Goal: Obtain resource: Download file/media

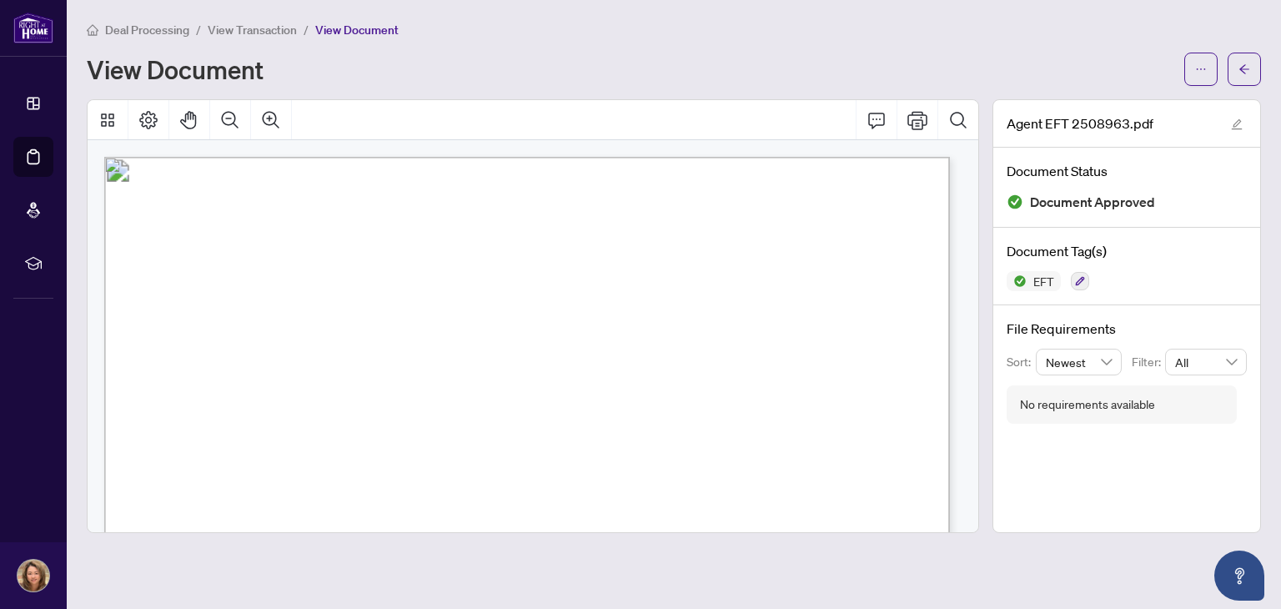
scroll to position [420, 0]
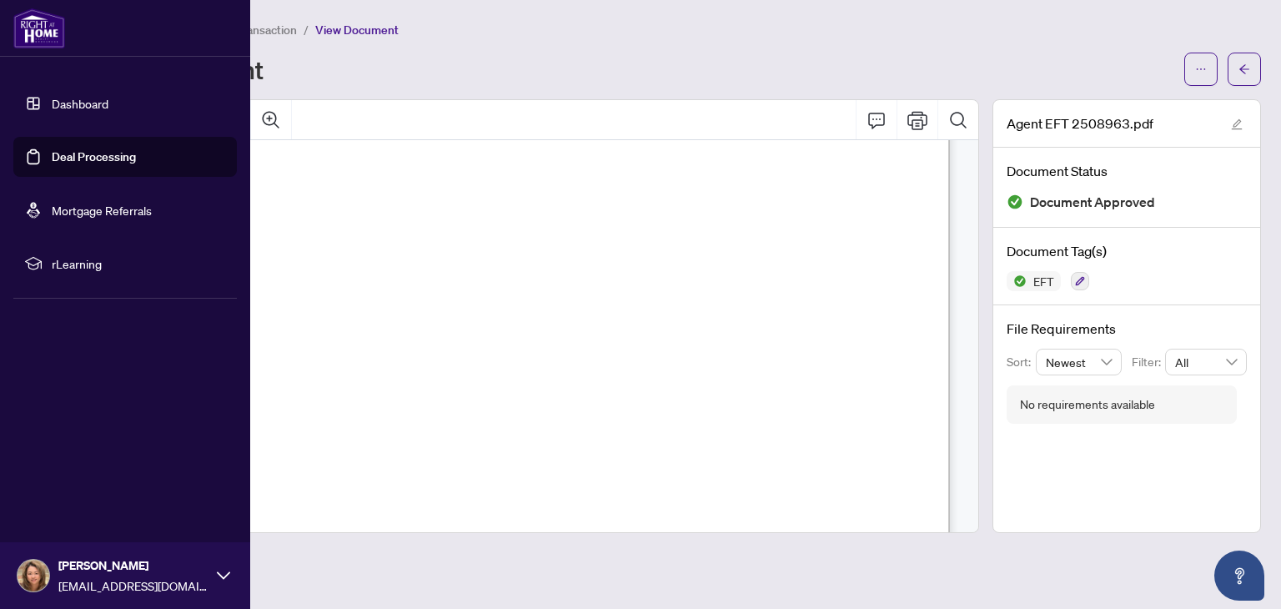
click at [103, 160] on link "Deal Processing" at bounding box center [94, 156] width 84 height 15
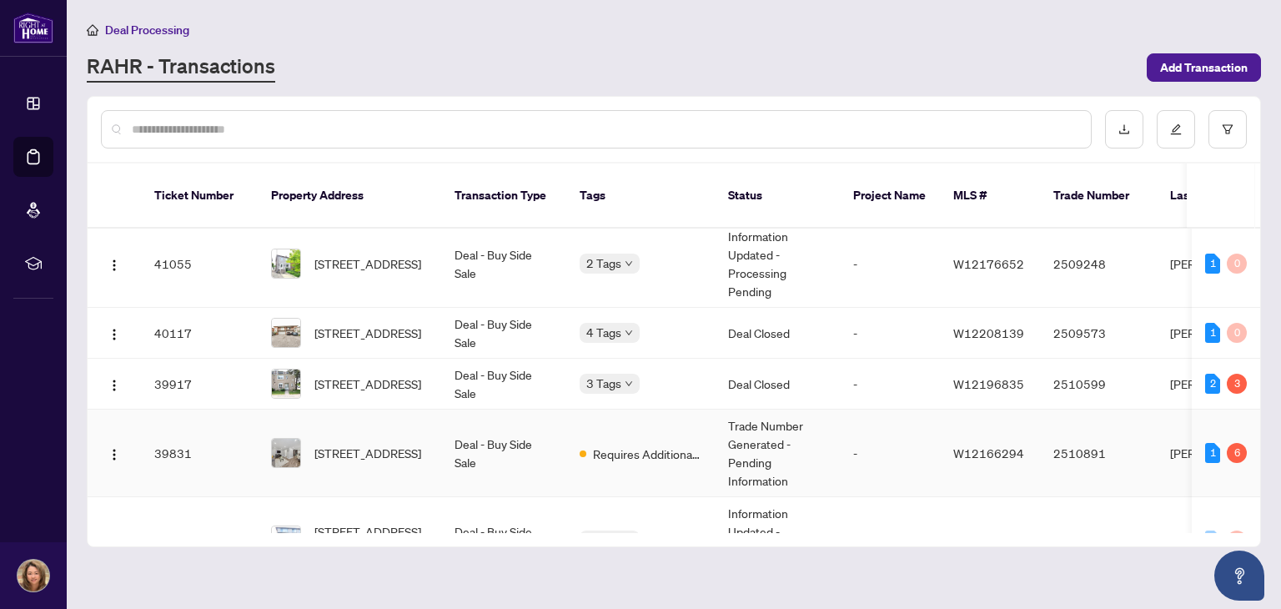
scroll to position [753, 0]
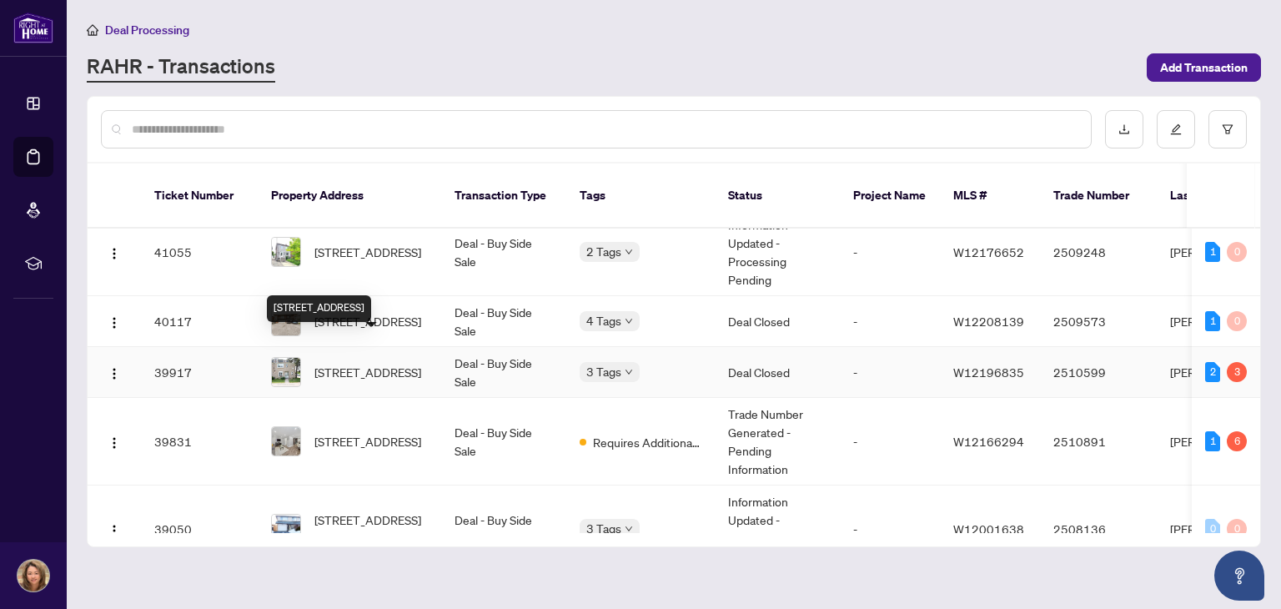
click at [382, 363] on span "[STREET_ADDRESS]" at bounding box center [368, 372] width 107 height 18
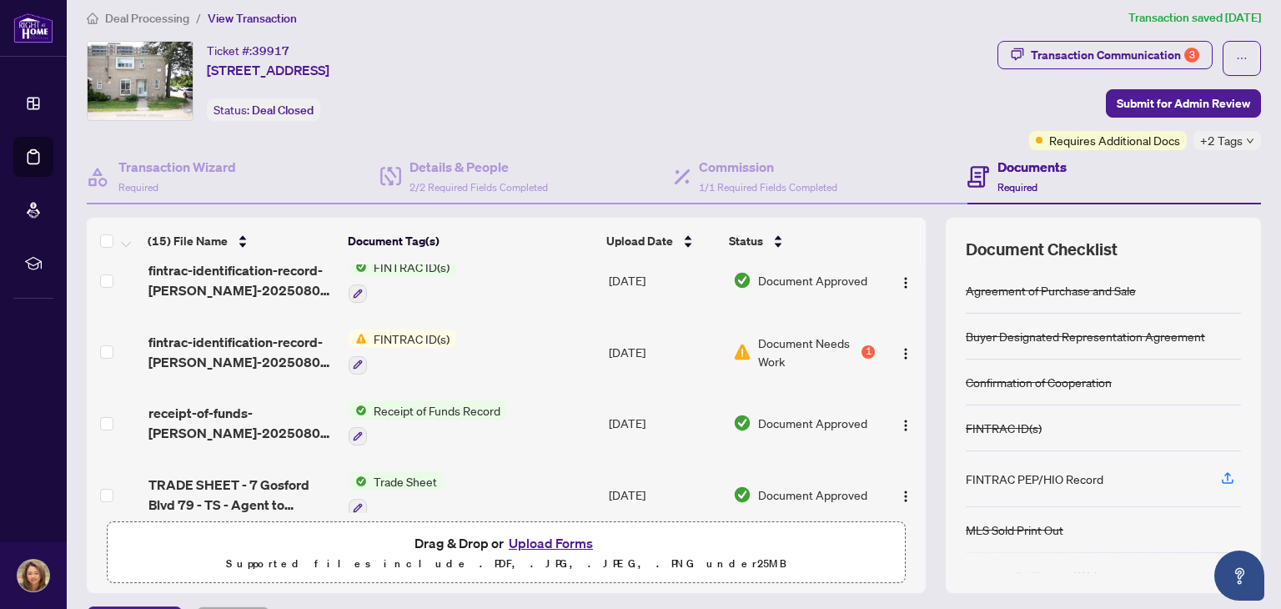
scroll to position [82, 0]
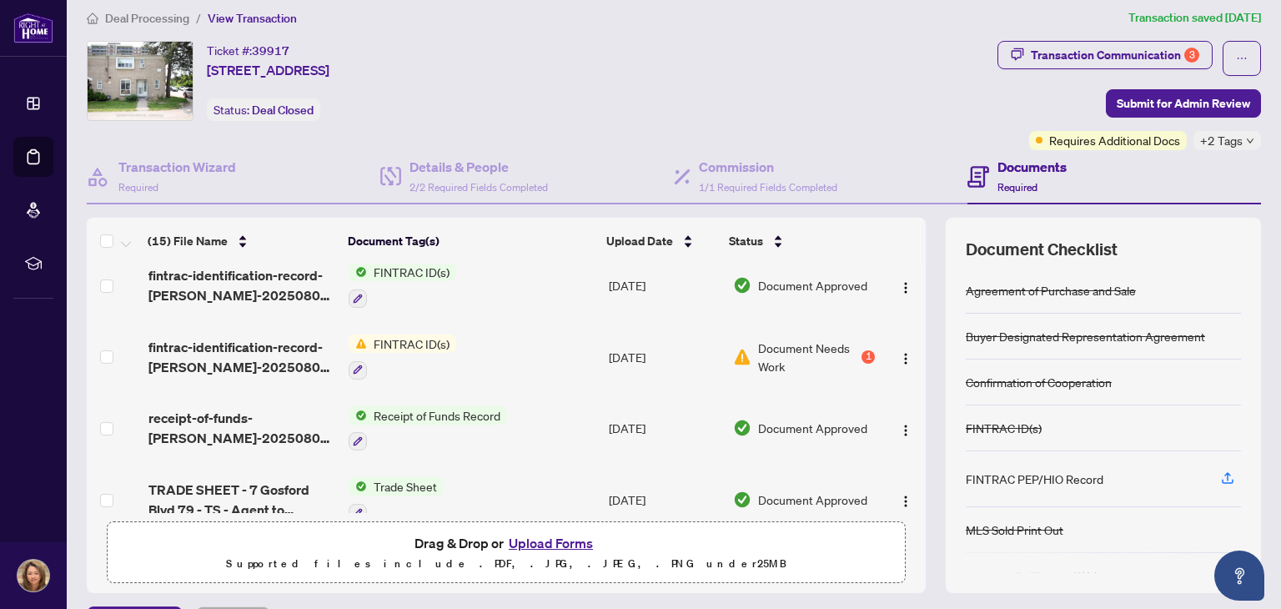
click at [414, 337] on span "FINTRAC ID(s)" at bounding box center [411, 344] width 89 height 18
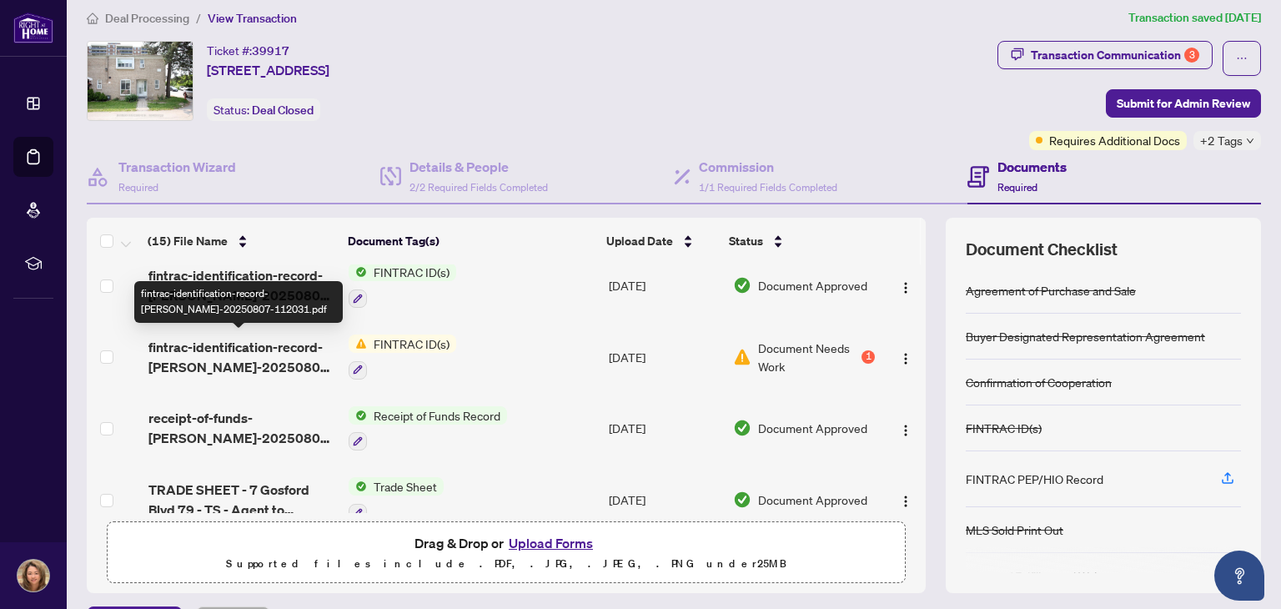
click at [257, 345] on span "fintrac-identification-record-[PERSON_NAME]-20250807-112031.pdf" at bounding box center [242, 357] width 188 height 40
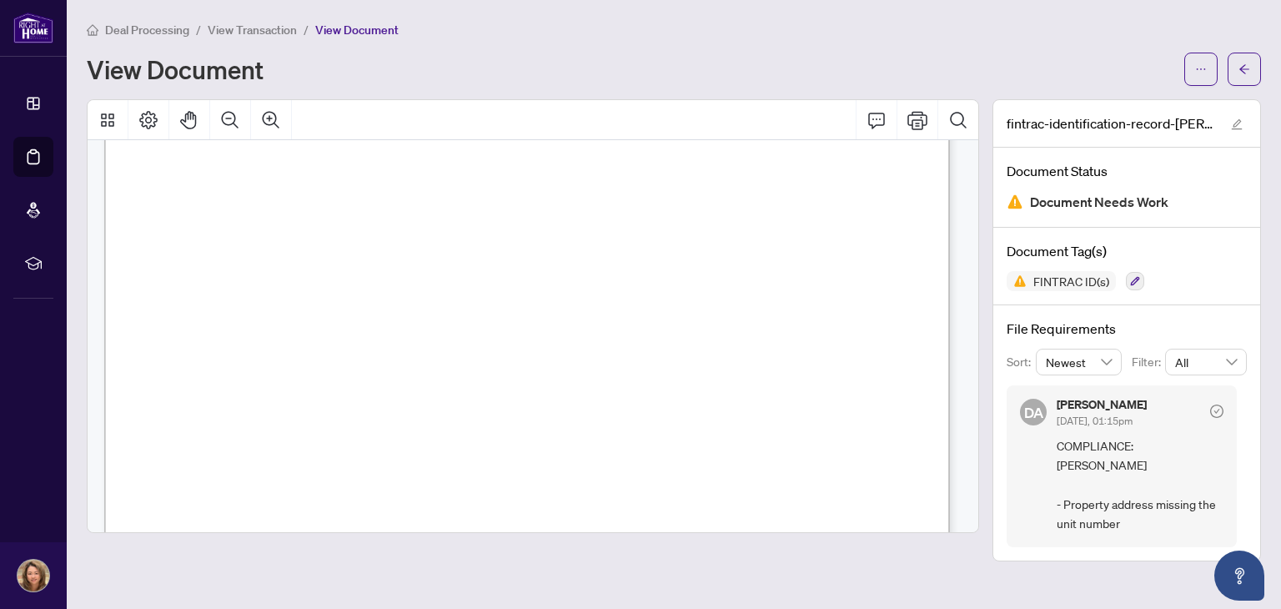
scroll to position [66, 0]
click at [1204, 64] on icon "ellipsis" at bounding box center [1201, 69] width 12 height 12
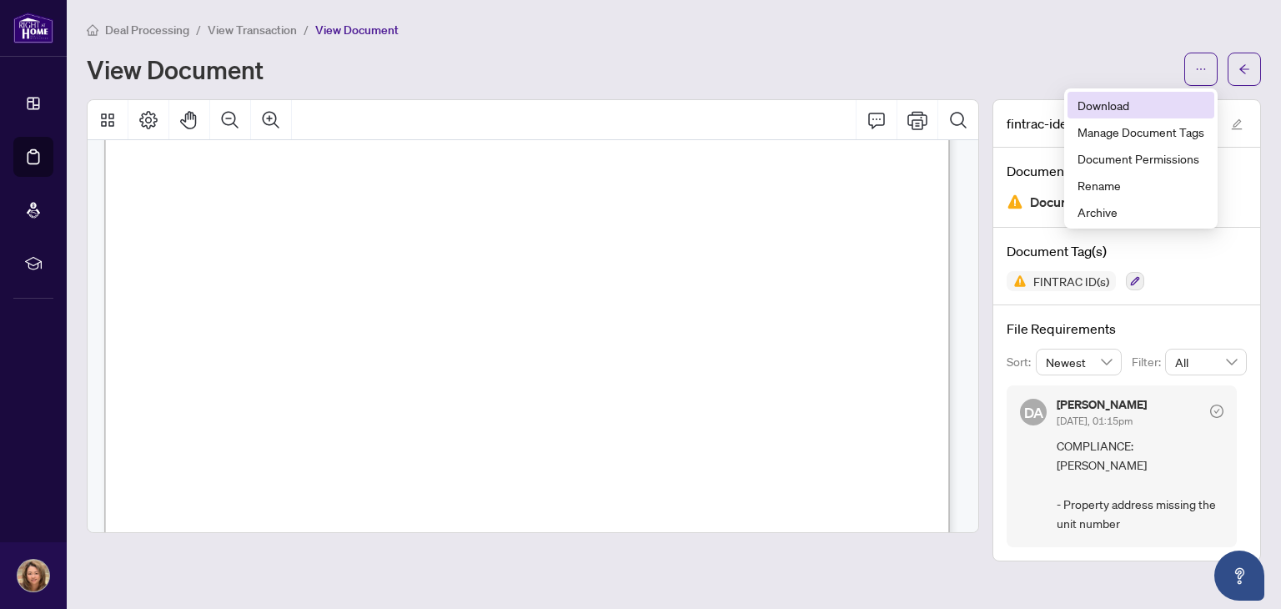
click at [1144, 108] on span "Download" at bounding box center [1141, 105] width 127 height 18
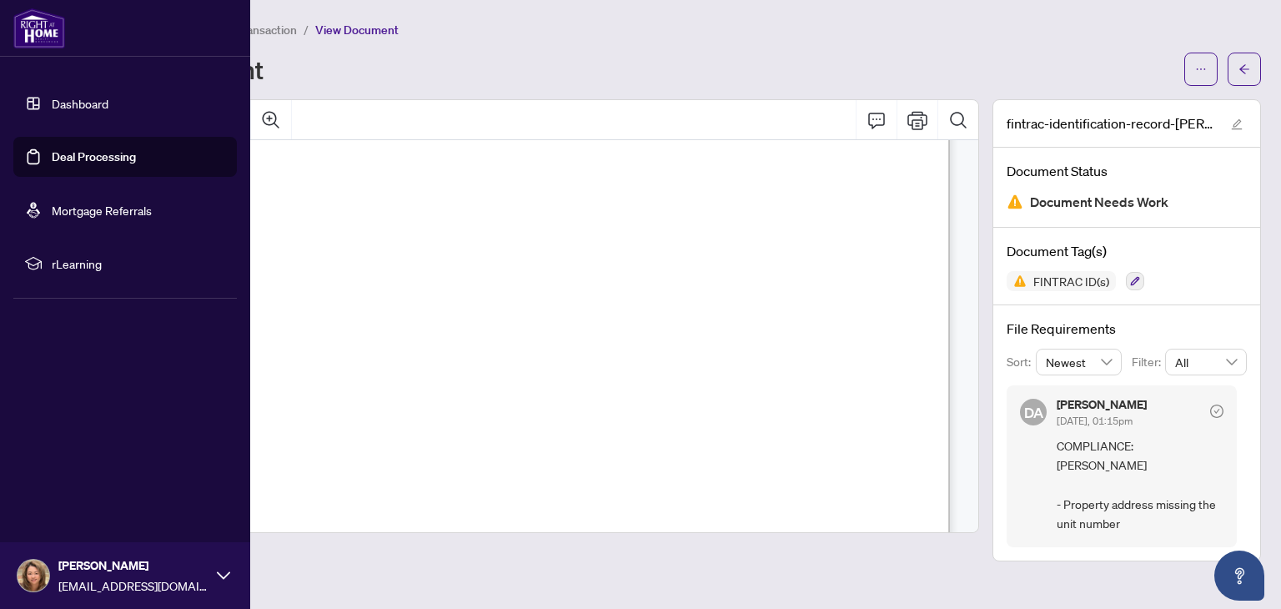
click at [112, 153] on link "Deal Processing" at bounding box center [94, 156] width 84 height 15
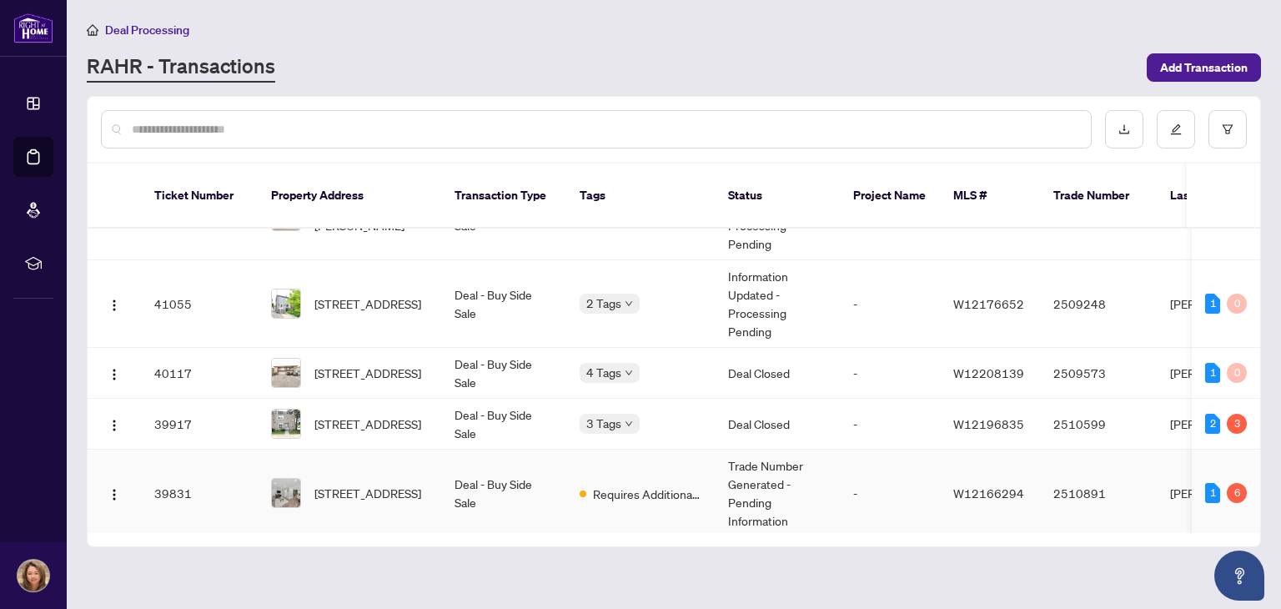
scroll to position [707, 0]
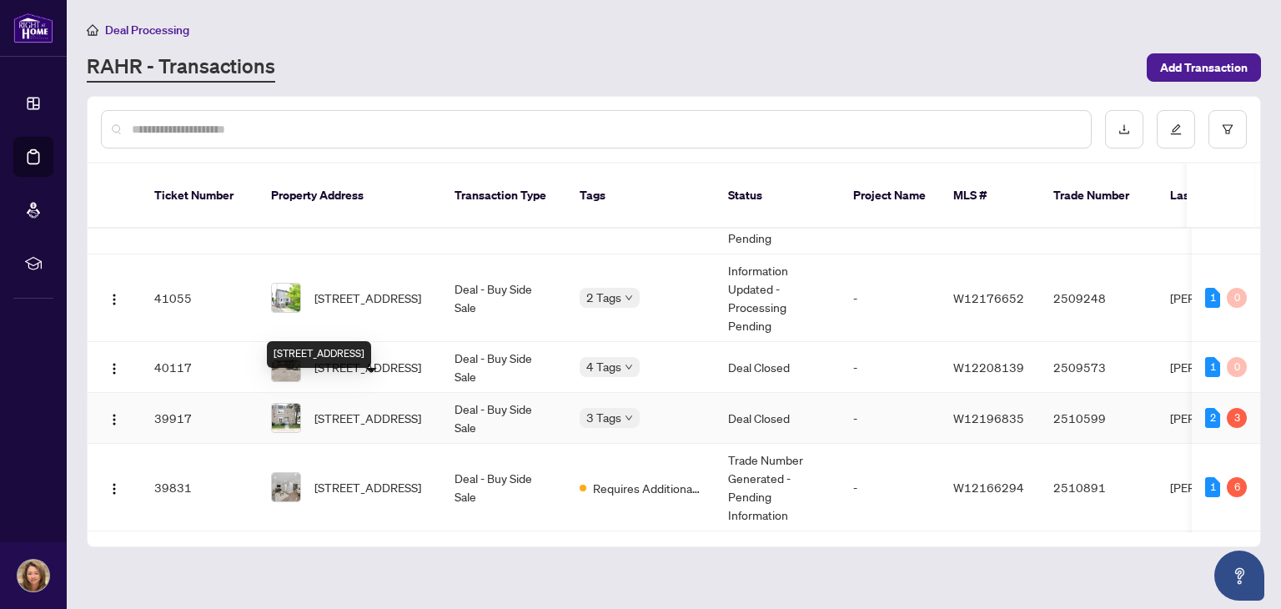
click at [384, 409] on span "[STREET_ADDRESS]" at bounding box center [368, 418] width 107 height 18
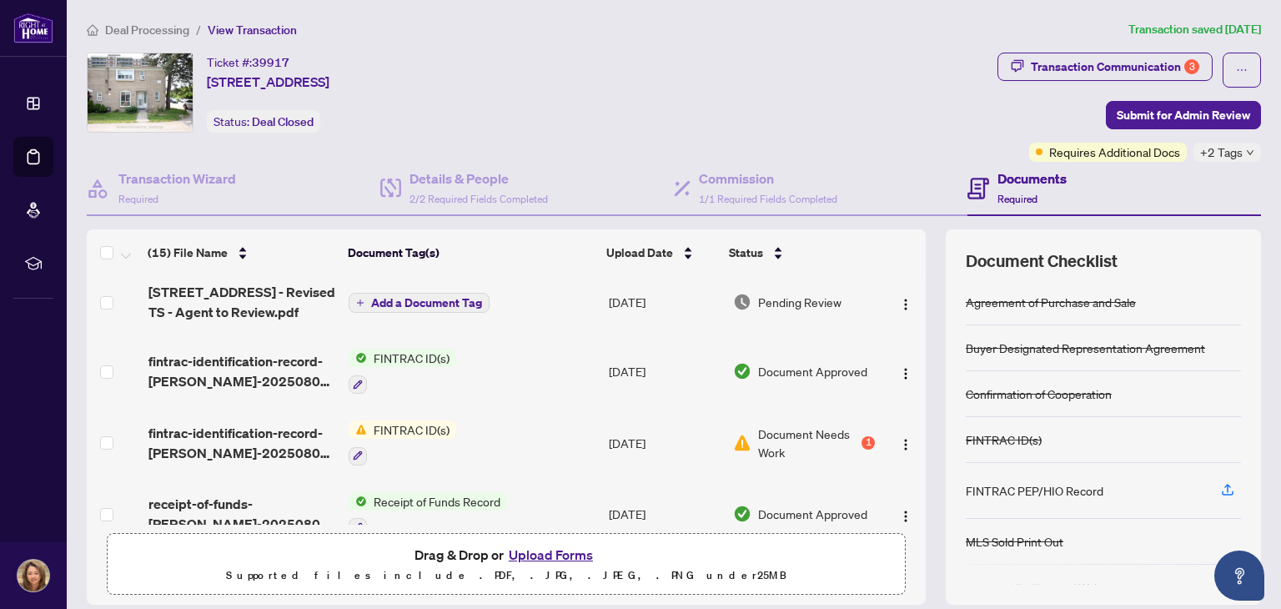
scroll to position [8, 0]
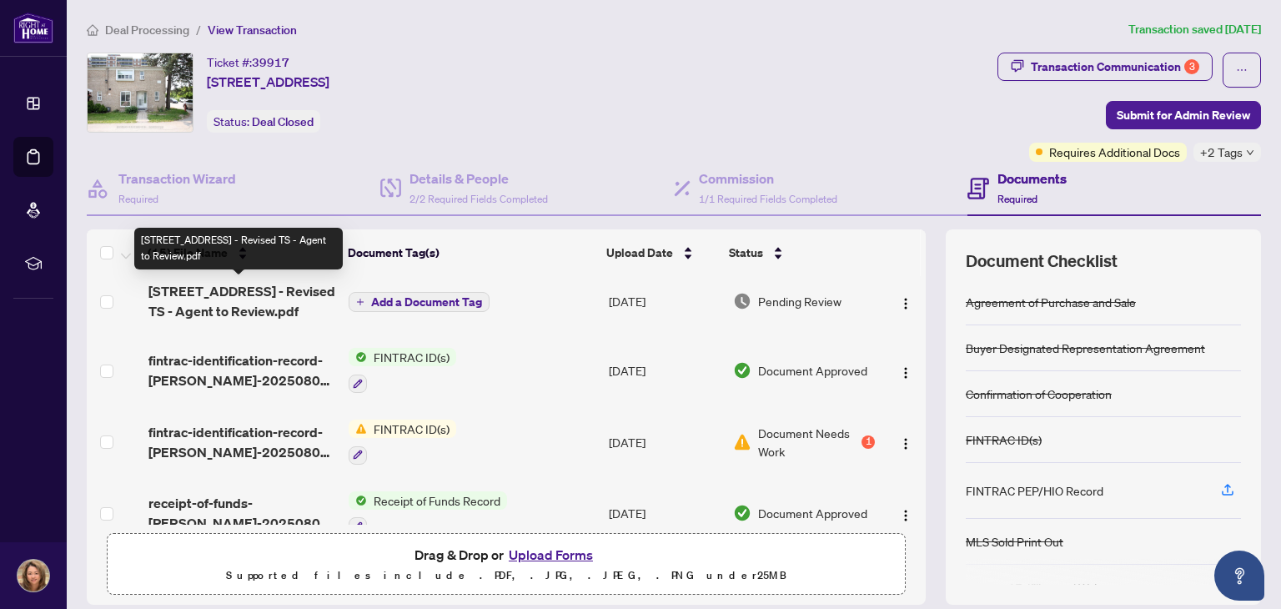
click at [242, 290] on span "[STREET_ADDRESS] - Revised TS - Agent to Review.pdf" at bounding box center [242, 301] width 188 height 40
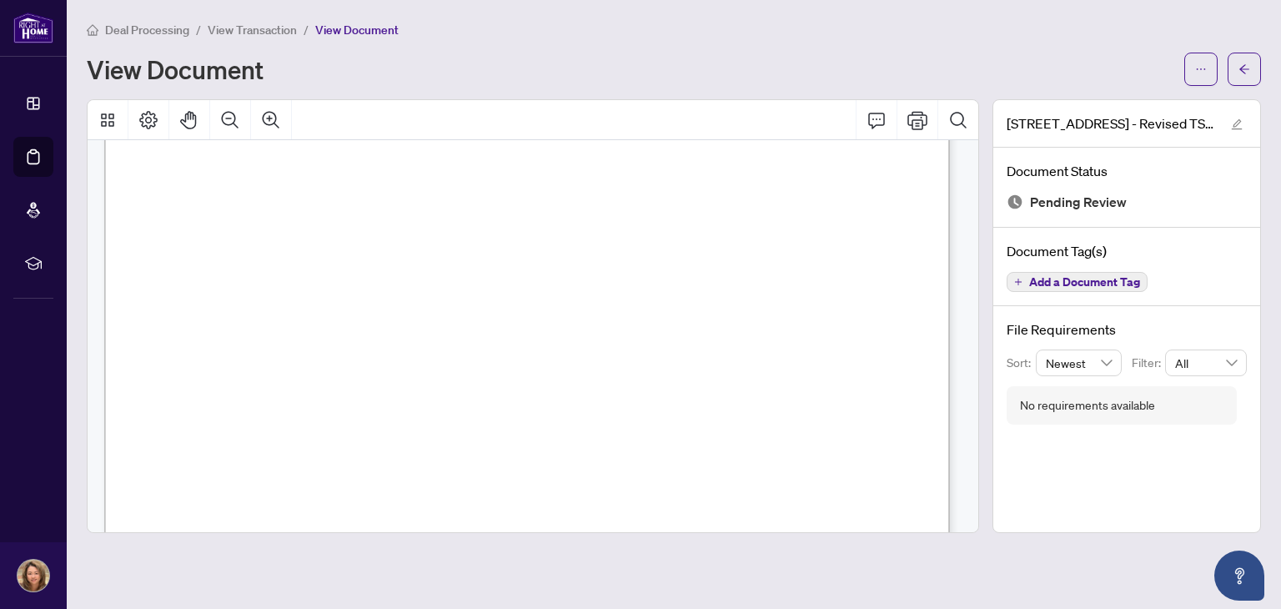
scroll to position [416, 0]
click at [1203, 60] on span "button" at bounding box center [1201, 69] width 12 height 27
click at [1158, 111] on span "Download" at bounding box center [1141, 105] width 127 height 18
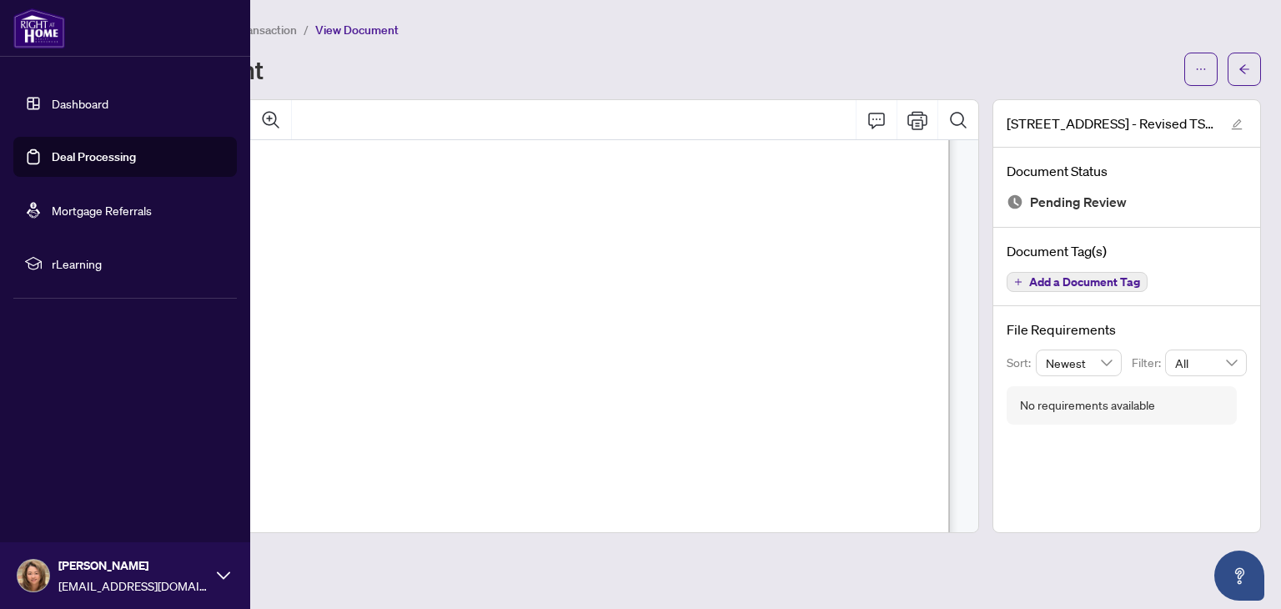
click at [87, 161] on link "Deal Processing" at bounding box center [94, 156] width 84 height 15
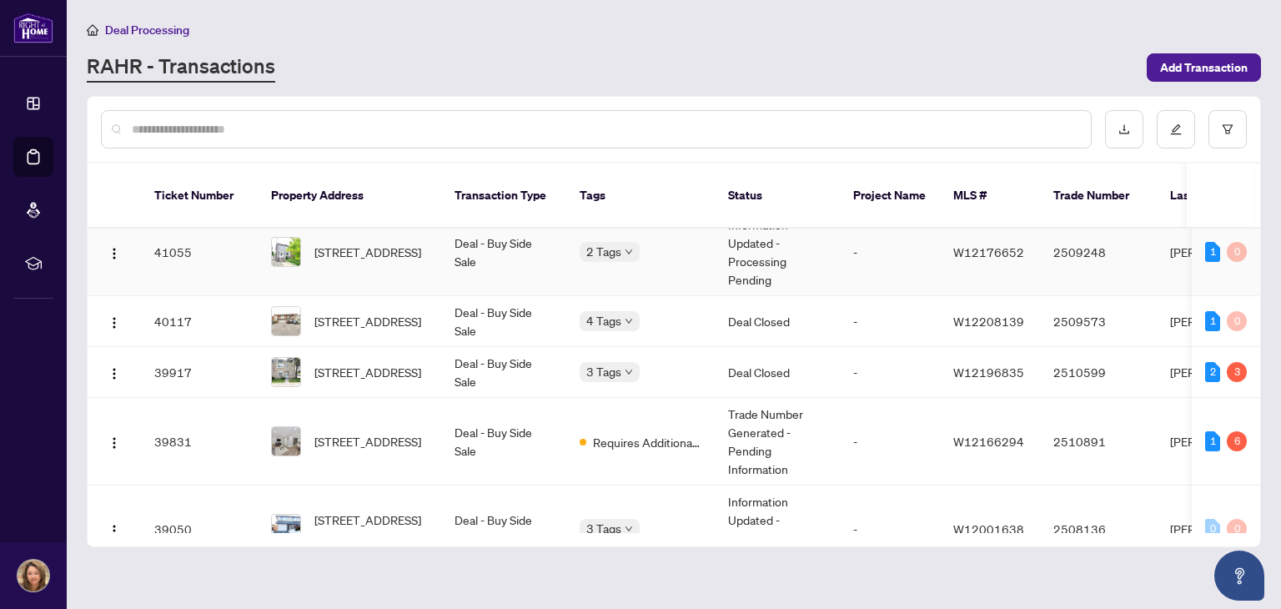
scroll to position [757, 0]
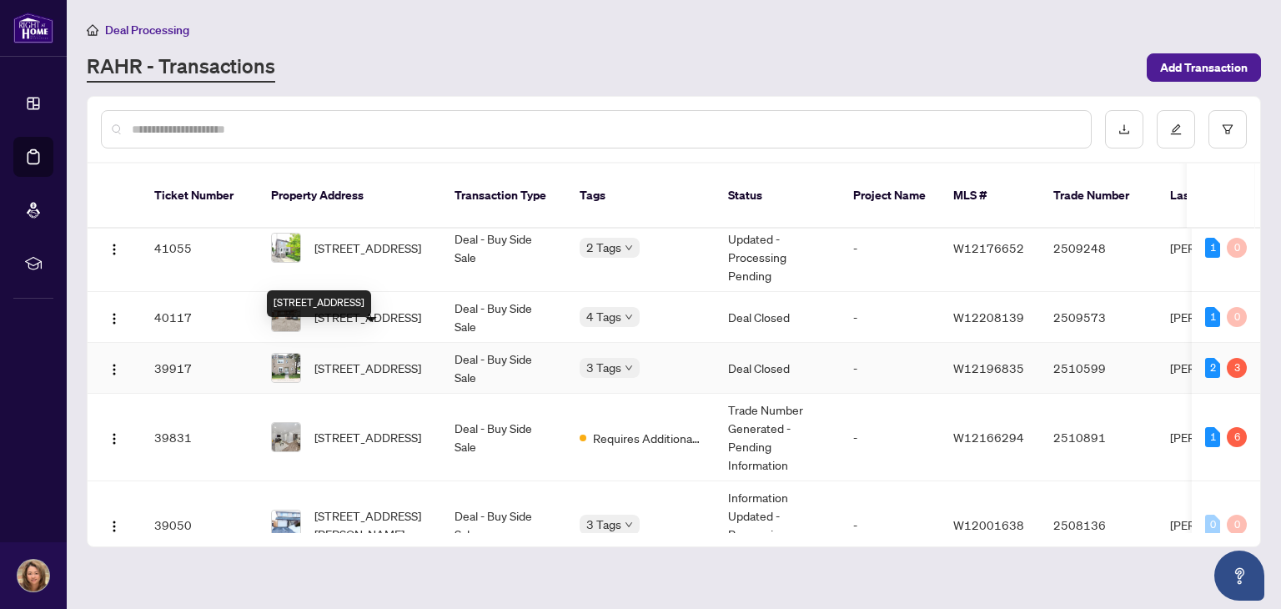
click at [346, 359] on span "[STREET_ADDRESS]" at bounding box center [368, 368] width 107 height 18
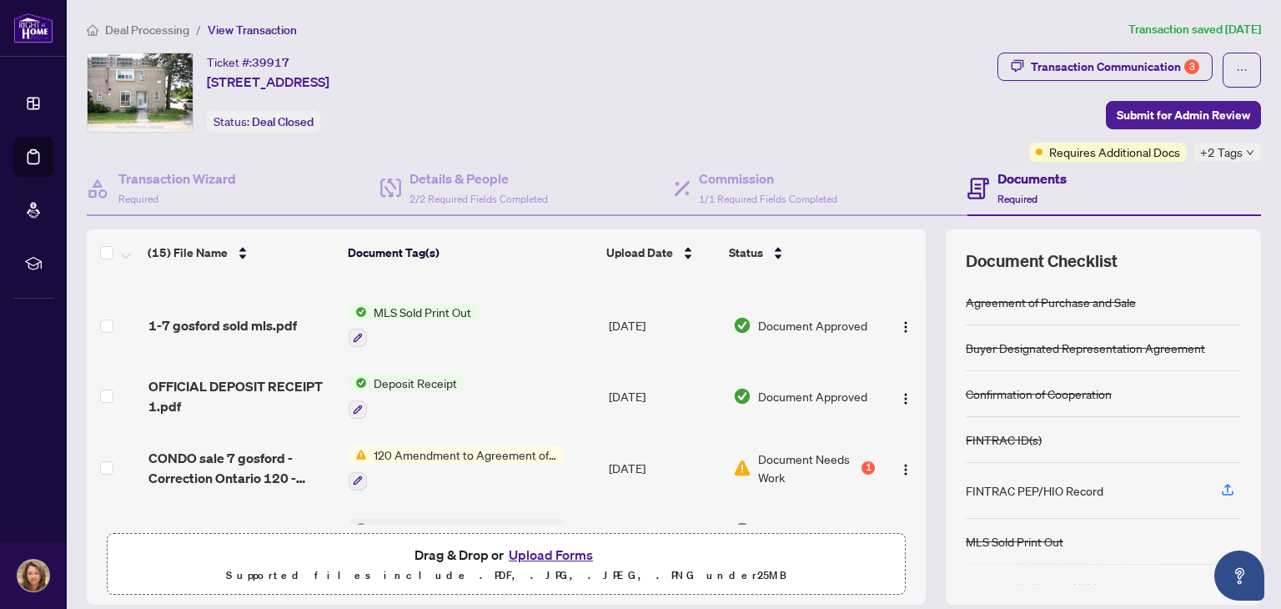
scroll to position [555, 0]
click at [512, 445] on span "120 Amendment to Agreement of Purchase and Sale" at bounding box center [466, 454] width 198 height 18
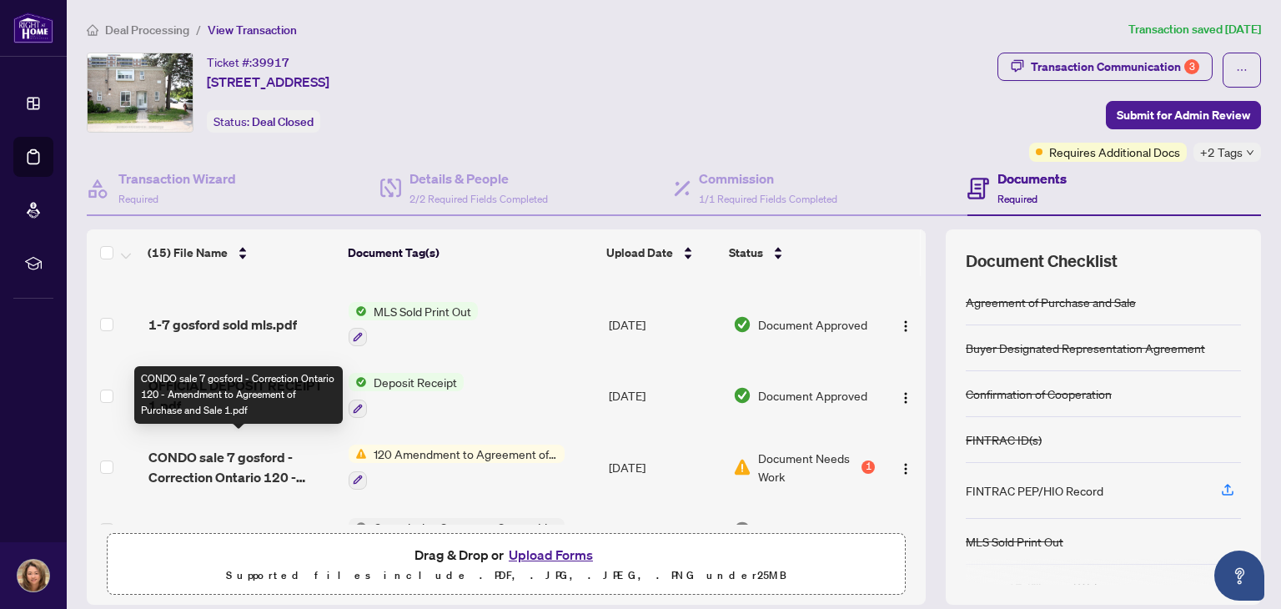
click at [244, 453] on span "CONDO sale 7 gosford - Correction Ontario 120 - Amendment to Agreement of Purch…" at bounding box center [242, 467] width 188 height 40
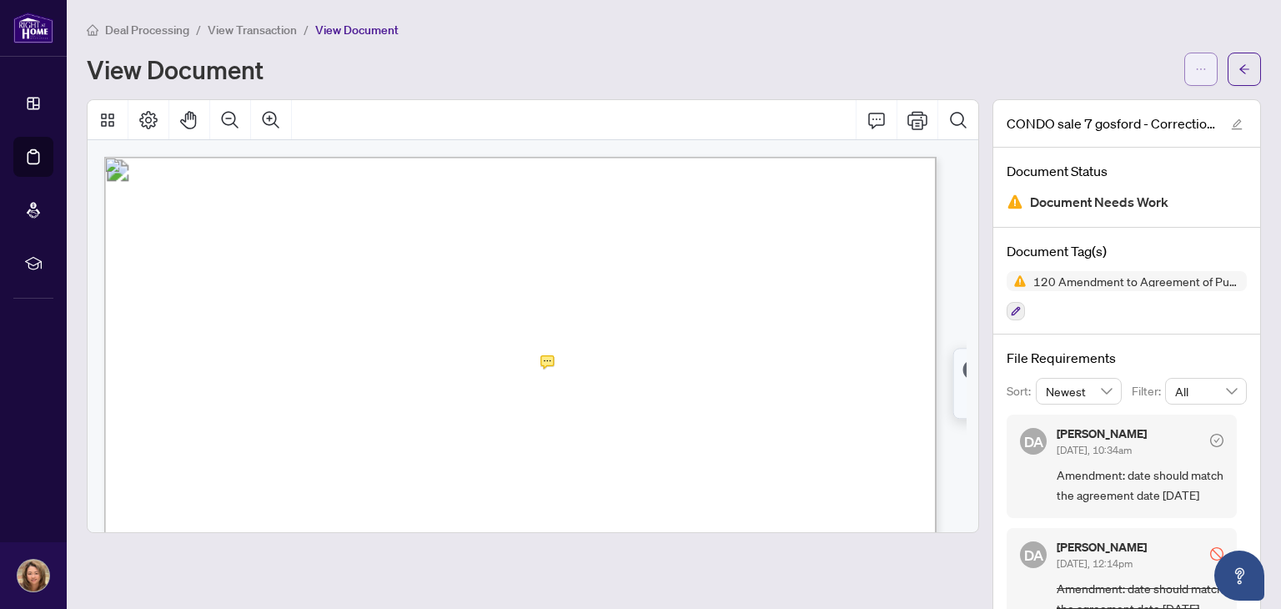
click at [1195, 71] on button "button" at bounding box center [1201, 69] width 33 height 33
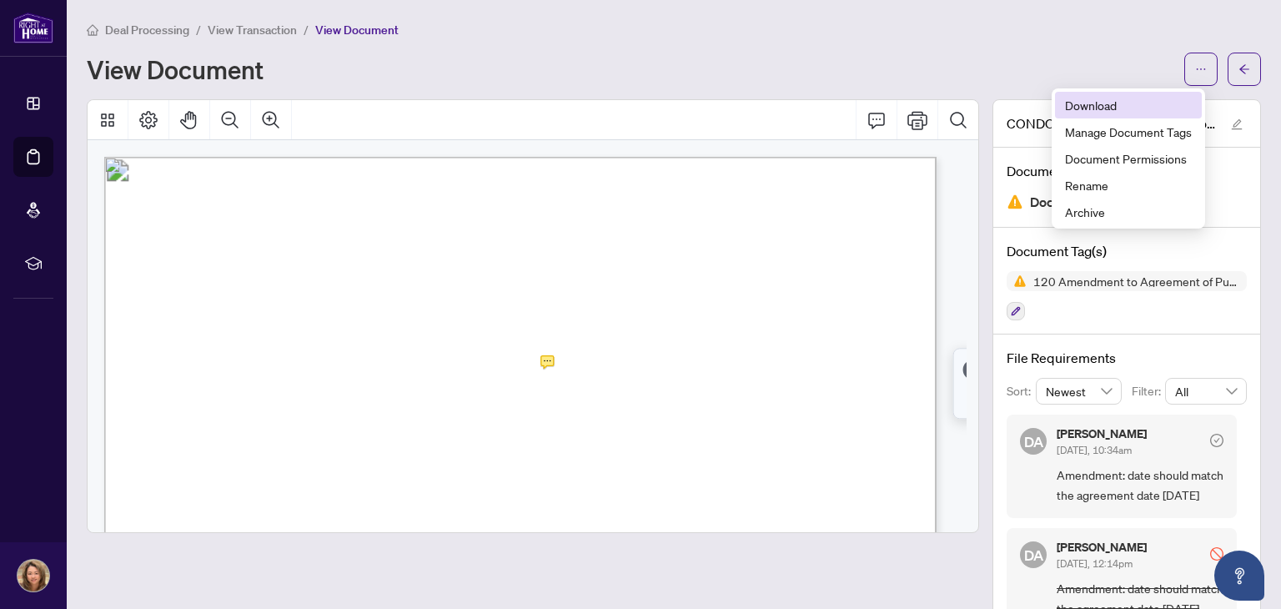
click at [1146, 103] on span "Download" at bounding box center [1128, 105] width 127 height 18
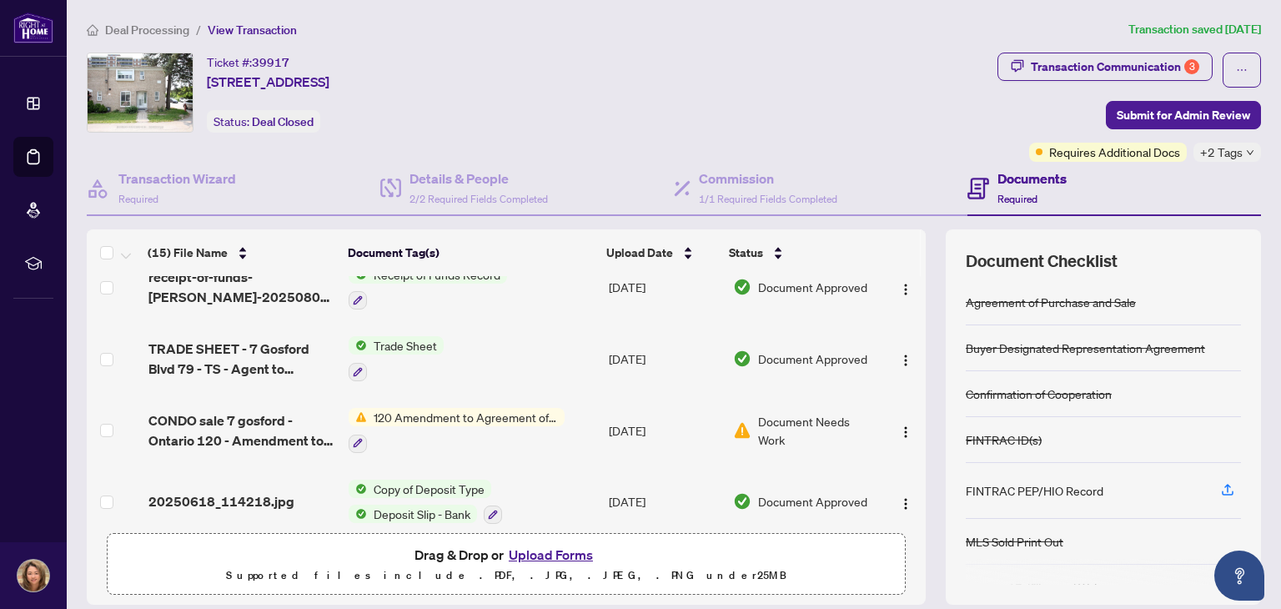
scroll to position [236, 0]
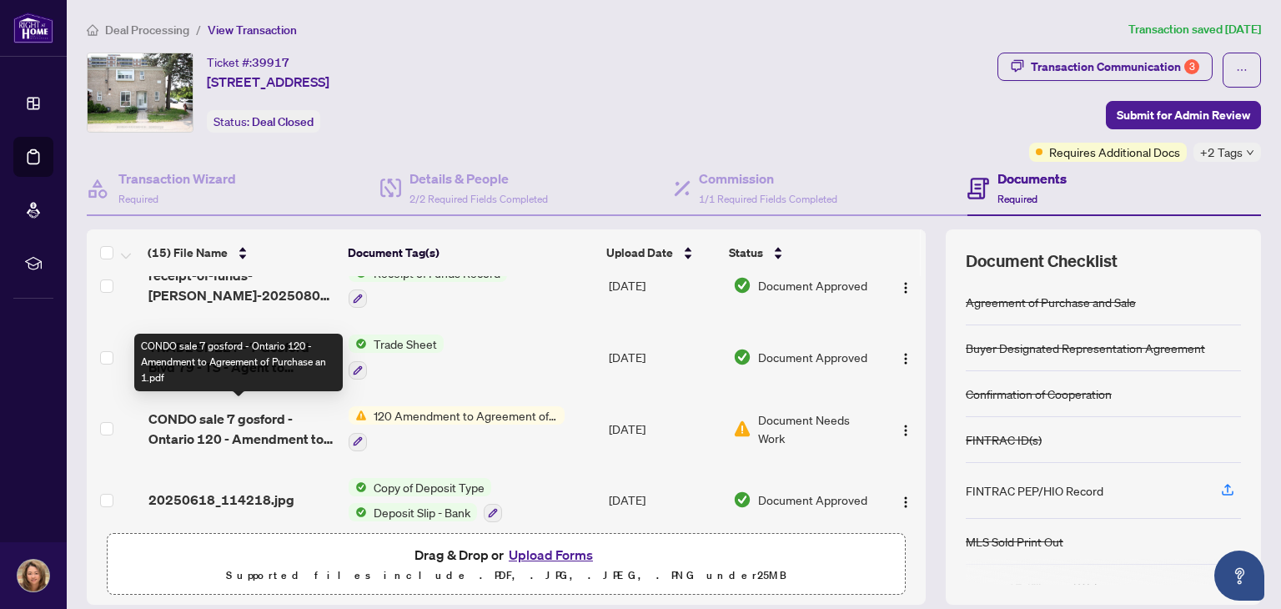
click at [238, 413] on span "CONDO sale 7 gosford - Ontario 120 - Amendment to Agreement of Purchase an 1.pdf" at bounding box center [242, 429] width 188 height 40
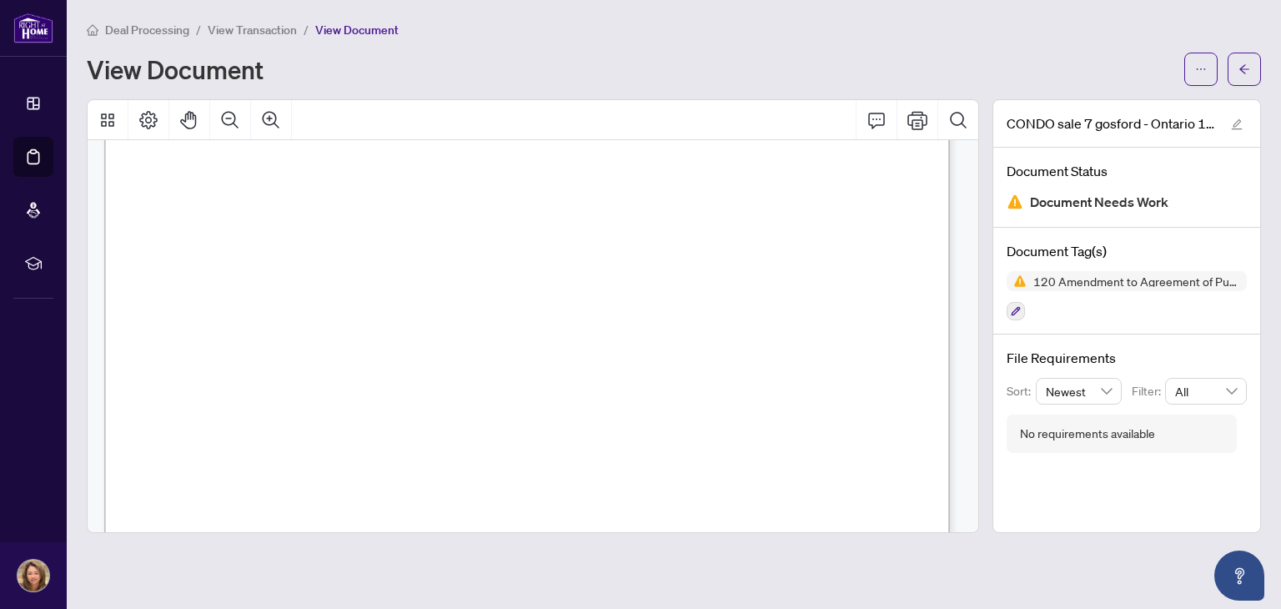
scroll to position [611, 0]
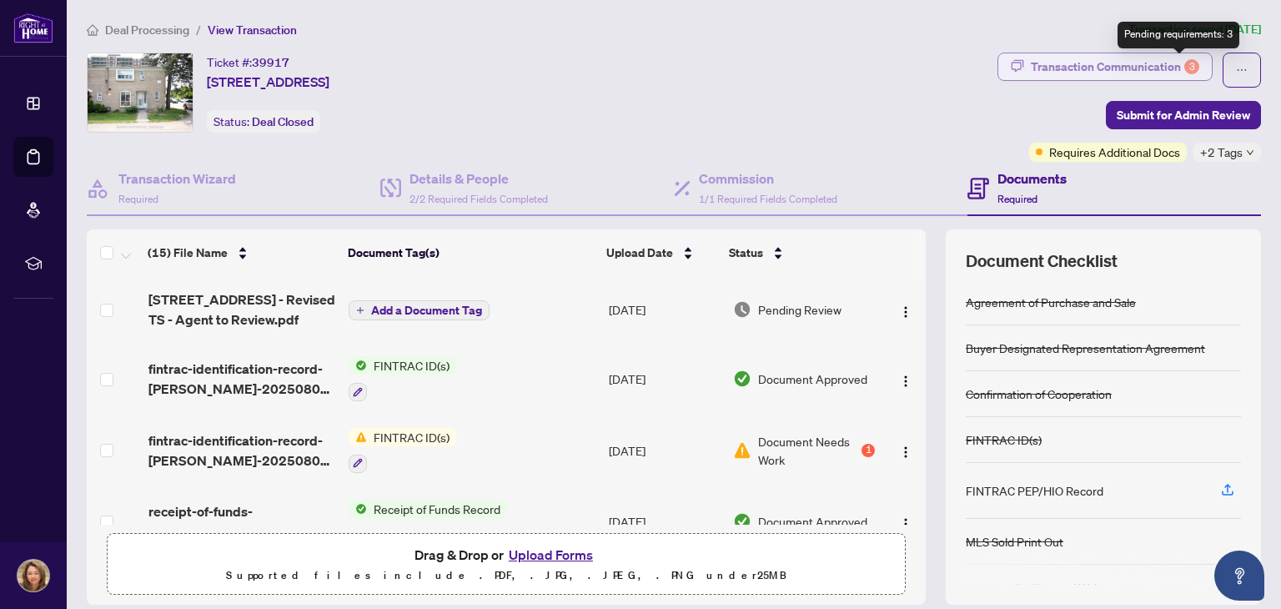
click at [1185, 66] on div "3" at bounding box center [1192, 66] width 15 height 15
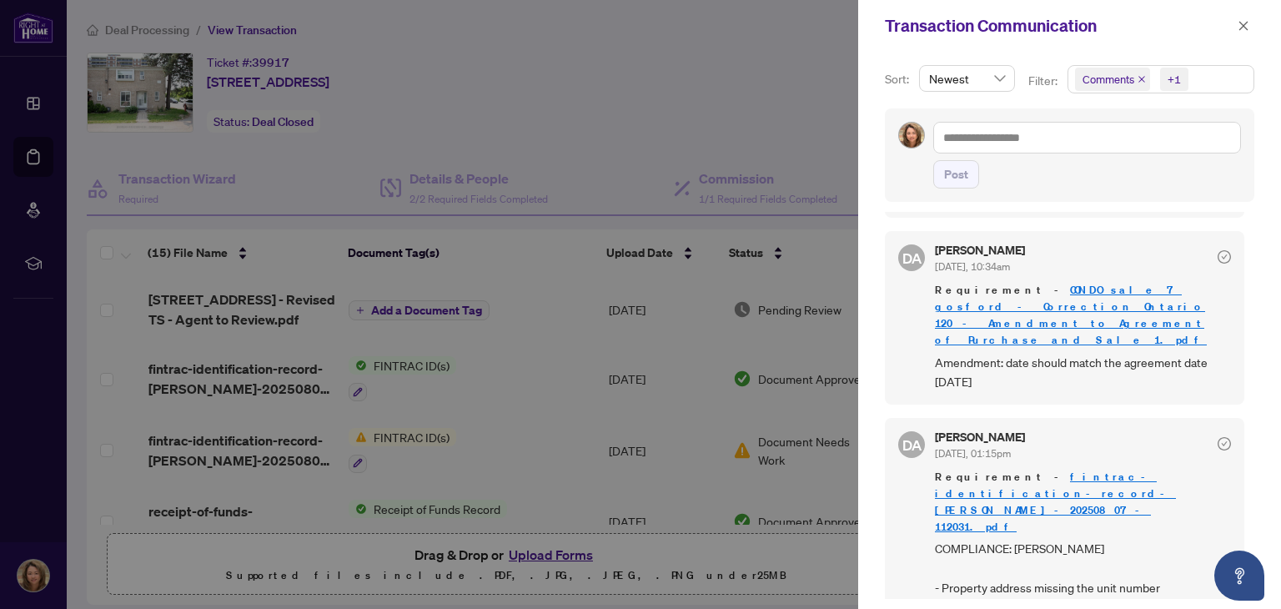
scroll to position [497, 0]
